Goal: Navigation & Orientation: Find specific page/section

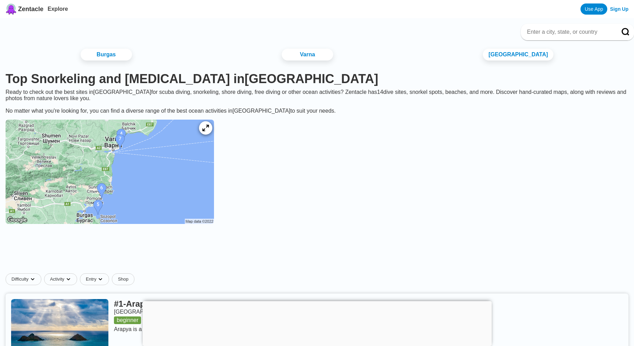
click at [209, 131] on icon at bounding box center [205, 128] width 7 height 7
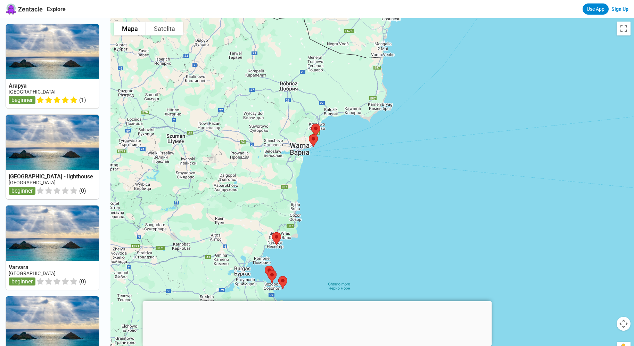
drag, startPoint x: 426, startPoint y: 102, endPoint x: 342, endPoint y: 240, distance: 161.0
click at [342, 240] on div at bounding box center [371, 191] width 523 height 346
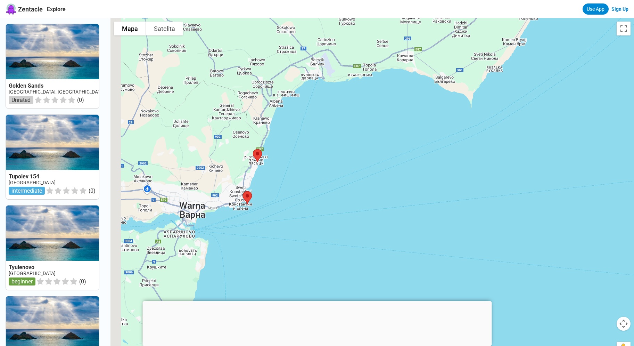
drag, startPoint x: 250, startPoint y: 182, endPoint x: 282, endPoint y: 150, distance: 44.9
click at [282, 150] on div at bounding box center [371, 191] width 523 height 346
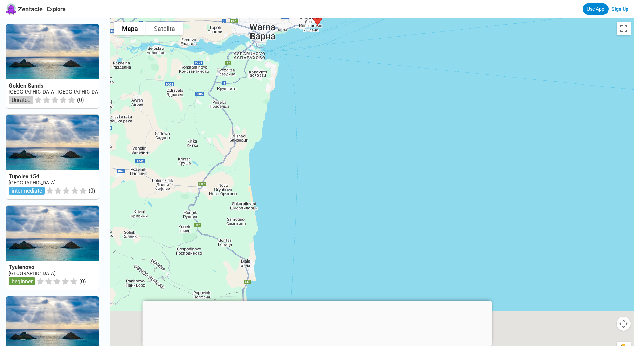
drag, startPoint x: 276, startPoint y: 210, endPoint x: 351, endPoint y: 17, distance: 206.5
click at [351, 18] on div at bounding box center [371, 191] width 523 height 346
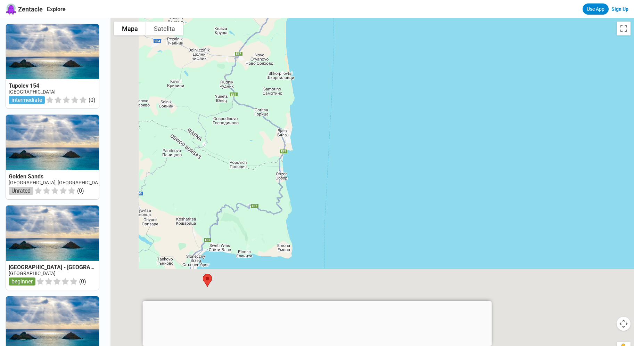
drag, startPoint x: 294, startPoint y: 211, endPoint x: 345, endPoint y: 11, distance: 206.1
click at [345, 18] on div at bounding box center [371, 191] width 523 height 346
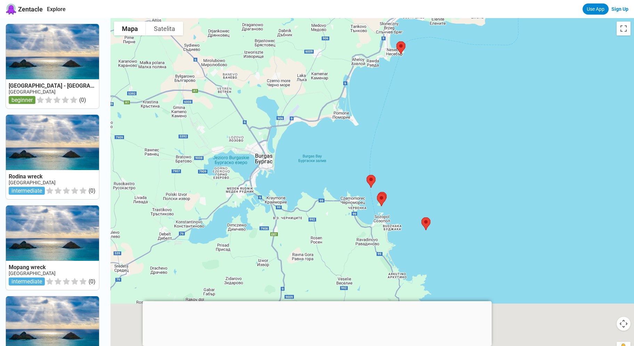
drag, startPoint x: 250, startPoint y: 224, endPoint x: 430, endPoint y: 66, distance: 239.2
click at [430, 66] on div at bounding box center [371, 191] width 523 height 346
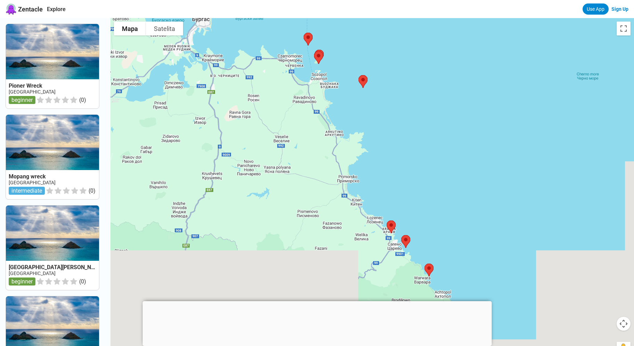
drag, startPoint x: 409, startPoint y: 174, endPoint x: 343, endPoint y: 41, distance: 147.9
click at [343, 41] on div at bounding box center [371, 191] width 523 height 346
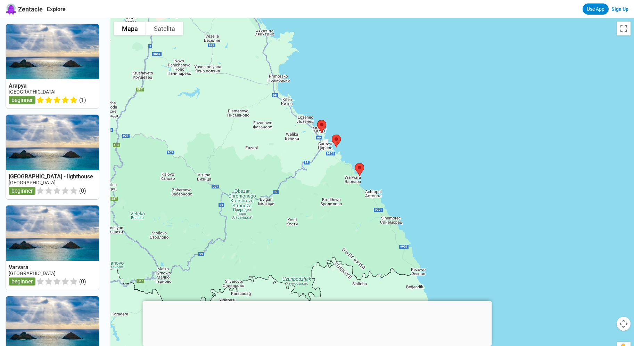
drag, startPoint x: 441, startPoint y: 211, endPoint x: 363, endPoint y: 86, distance: 147.5
click at [363, 86] on div at bounding box center [371, 191] width 523 height 346
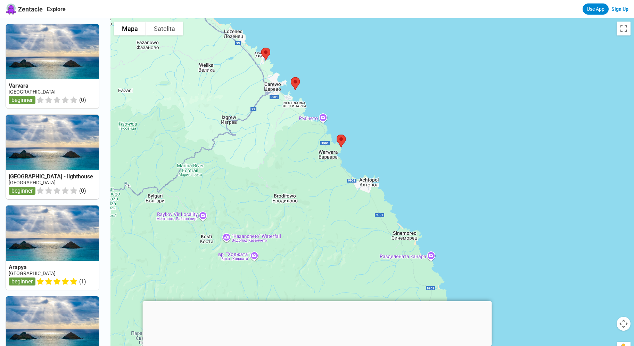
drag, startPoint x: 405, startPoint y: 200, endPoint x: 382, endPoint y: 144, distance: 60.7
click at [382, 144] on div at bounding box center [371, 191] width 523 height 346
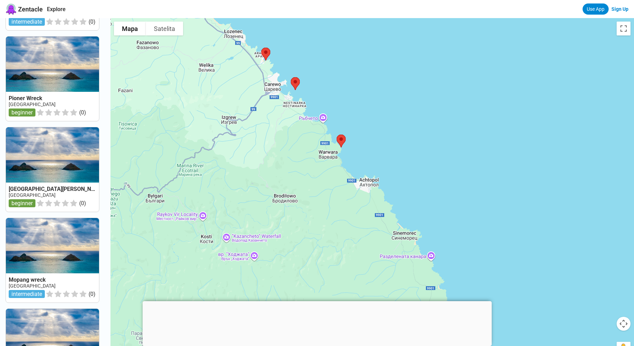
scroll to position [589, 0]
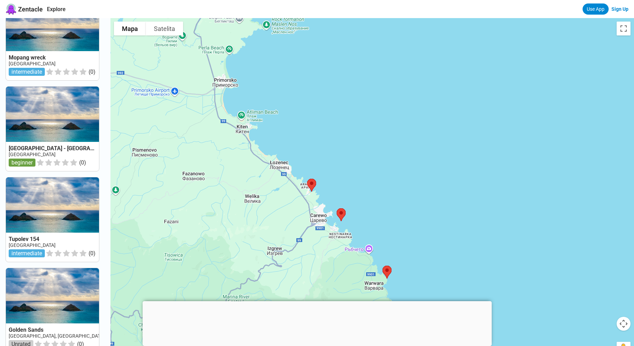
drag, startPoint x: 367, startPoint y: 84, endPoint x: 340, endPoint y: 103, distance: 32.9
click at [412, 214] on div at bounding box center [371, 191] width 523 height 346
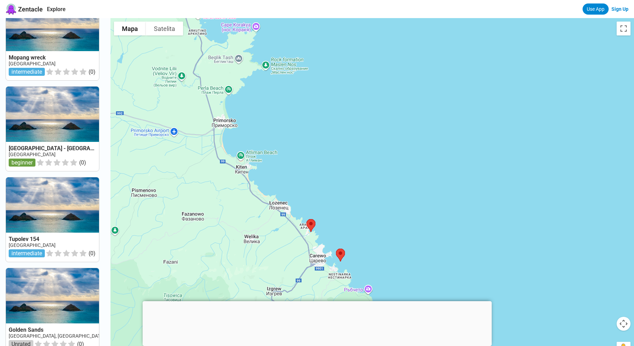
drag, startPoint x: 330, startPoint y: 74, endPoint x: 322, endPoint y: 235, distance: 161.4
click at [322, 235] on div at bounding box center [371, 191] width 523 height 346
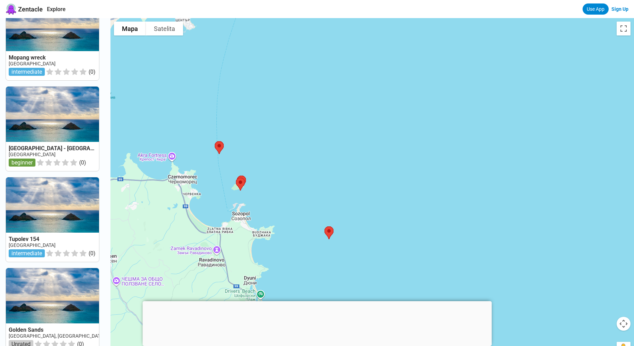
drag, startPoint x: 299, startPoint y: 81, endPoint x: 385, endPoint y: 268, distance: 205.8
click at [385, 268] on div at bounding box center [371, 191] width 523 height 346
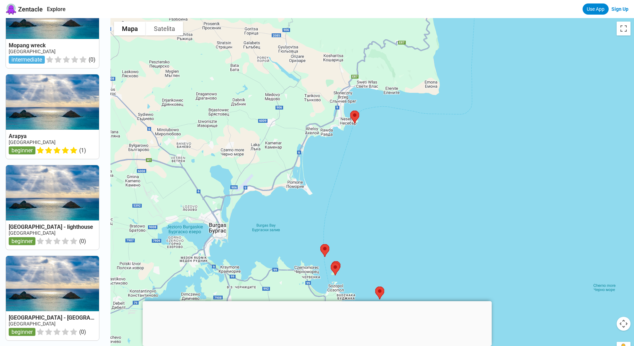
drag, startPoint x: 299, startPoint y: 62, endPoint x: 369, endPoint y: 155, distance: 115.8
click at [369, 155] on div at bounding box center [371, 191] width 523 height 346
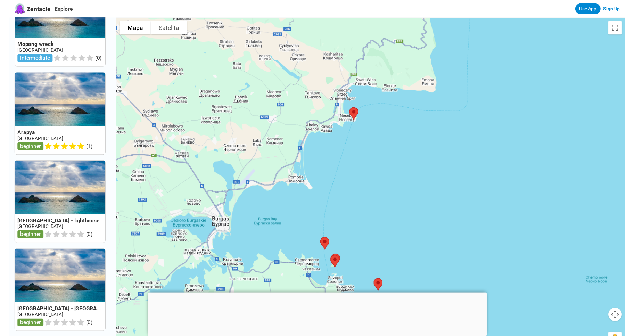
scroll to position [0, 0]
